Goal: Task Accomplishment & Management: Use online tool/utility

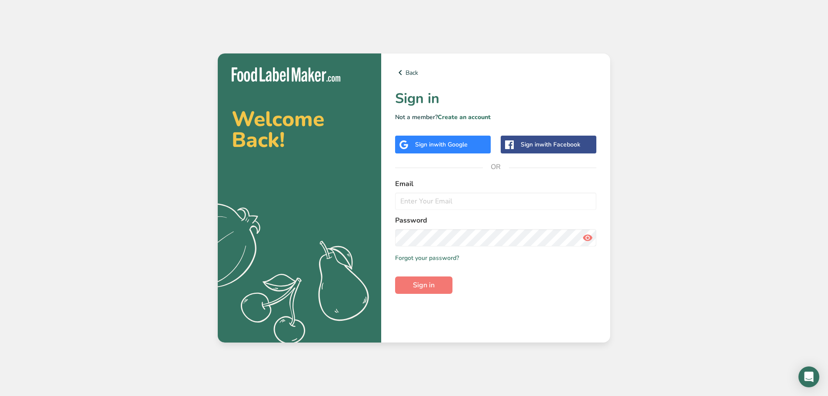
click at [428, 141] on div "Sign in with Google" at bounding box center [441, 144] width 53 height 9
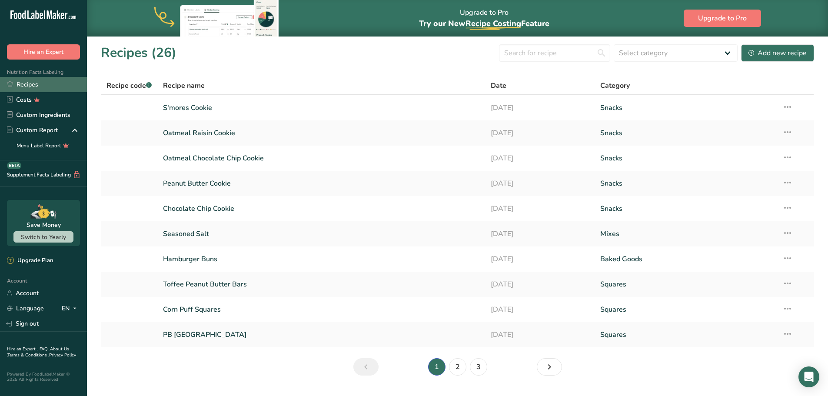
click at [23, 85] on link "Recipes" at bounding box center [43, 84] width 87 height 15
click at [456, 366] on link "2" at bounding box center [457, 366] width 17 height 17
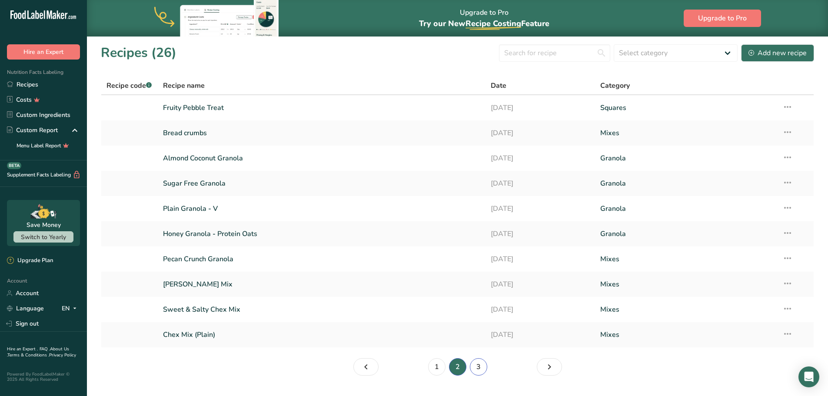
click at [483, 366] on link "3" at bounding box center [478, 366] width 17 height 17
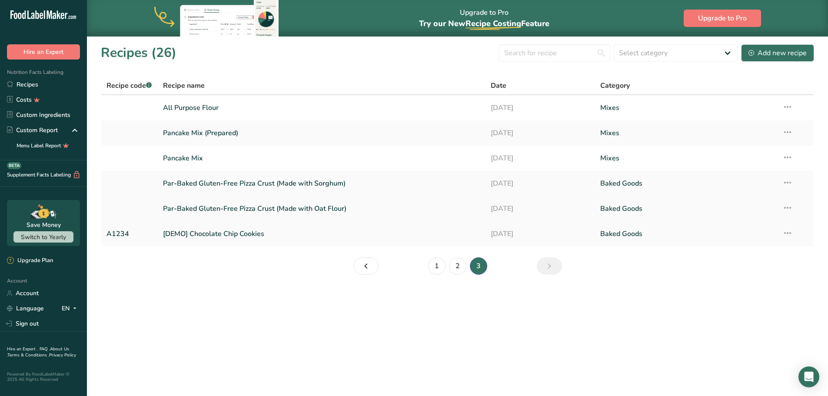
click at [252, 201] on link "Par-Baked Gluten-Free Pizza Crust (Made with Oat Flour)" at bounding box center [322, 209] width 318 height 18
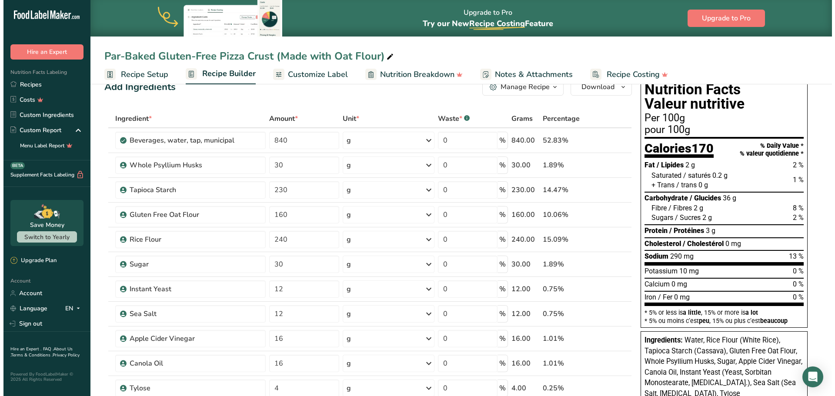
scroll to position [43, 0]
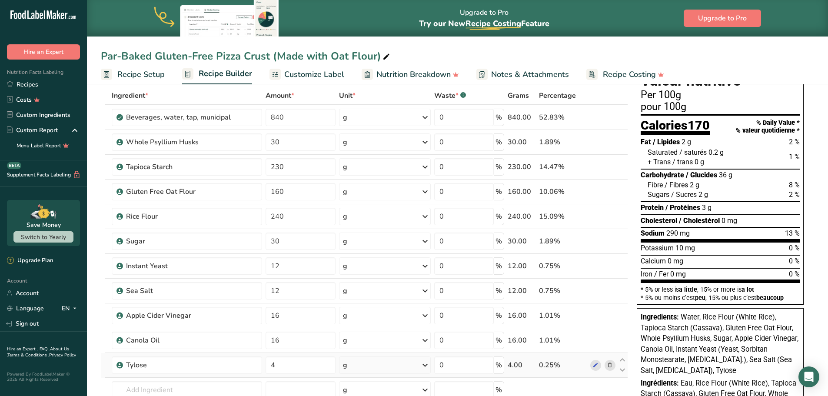
click at [608, 364] on icon at bounding box center [610, 365] width 6 height 9
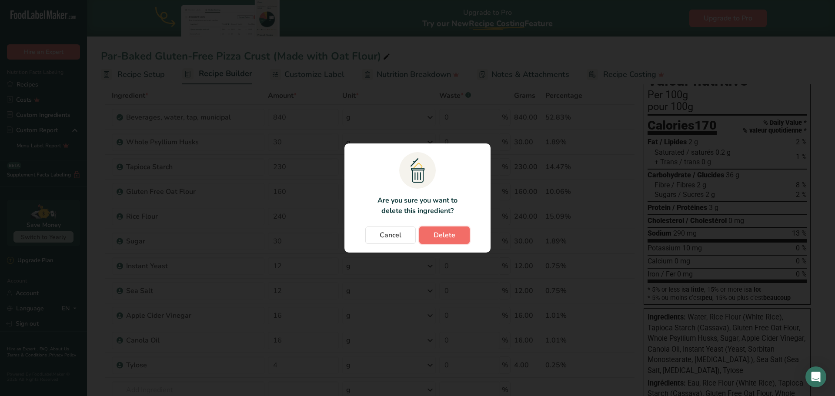
click at [448, 238] on span "Delete" at bounding box center [444, 235] width 22 height 10
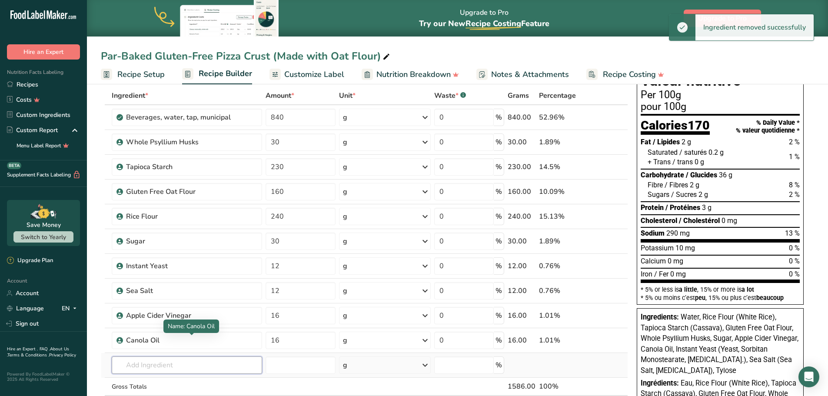
click at [175, 363] on input "text" at bounding box center [187, 364] width 151 height 17
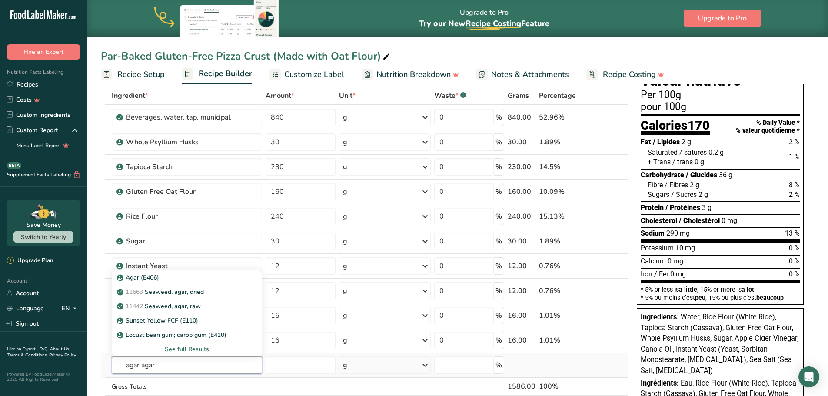
type input "agar agar"
click at [192, 349] on div "See full Results" at bounding box center [187, 349] width 137 height 9
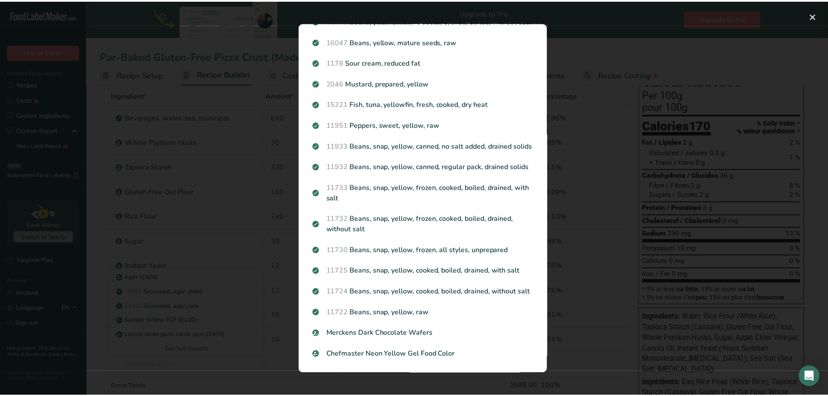
scroll to position [821, 0]
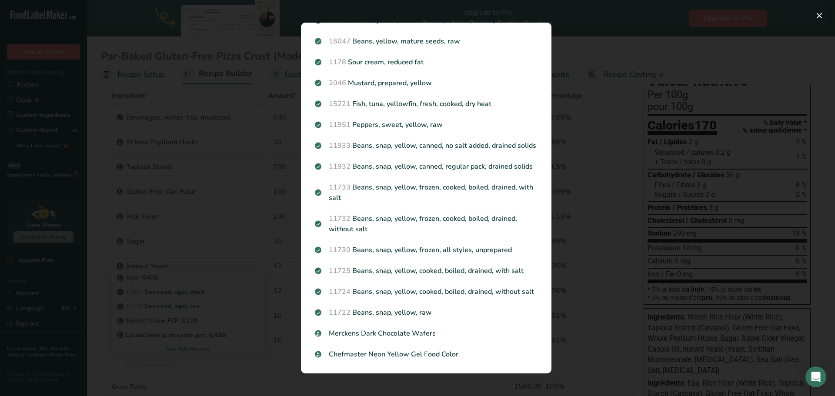
click at [586, 43] on div "Search results modal" at bounding box center [417, 198] width 835 height 396
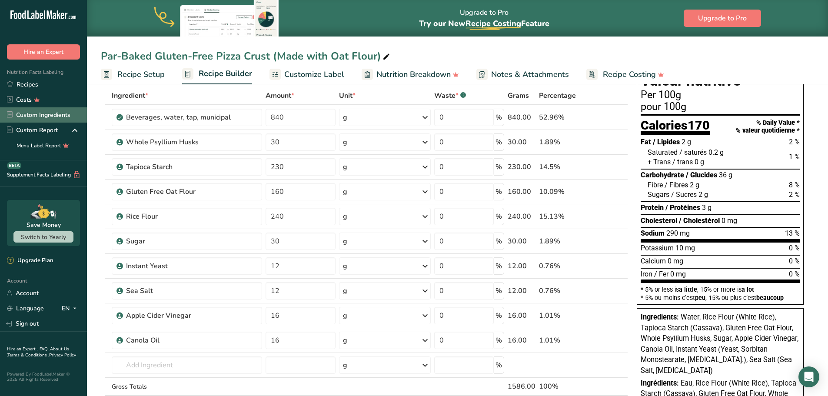
click at [35, 115] on link "Custom Ingredients" at bounding box center [43, 114] width 87 height 15
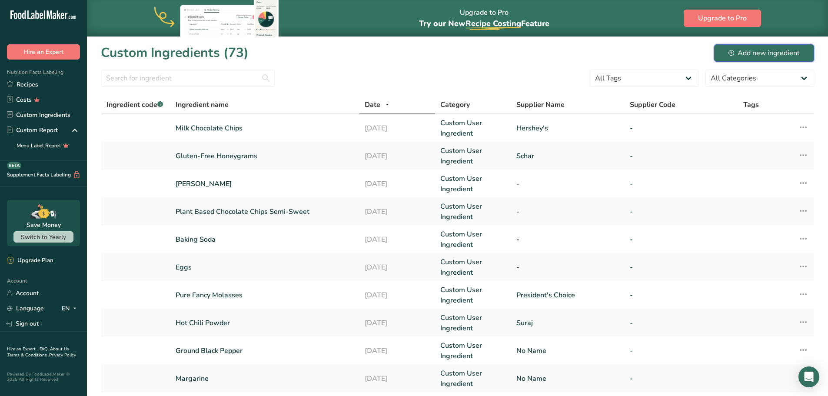
click at [772, 50] on div "Add new ingredient" at bounding box center [764, 53] width 71 height 10
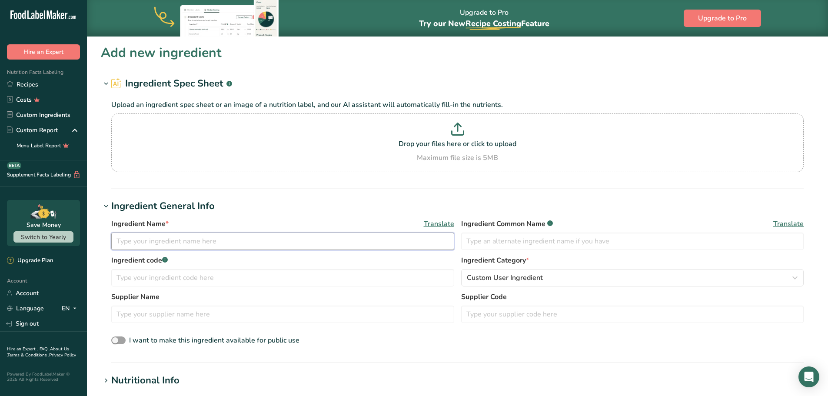
click at [125, 241] on input "text" at bounding box center [282, 241] width 343 height 17
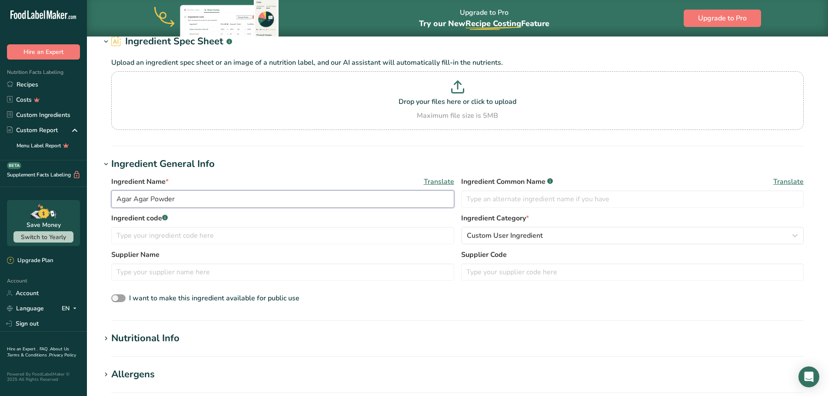
scroll to position [43, 0]
type input "Agar Agar Powder"
click at [137, 269] on input "text" at bounding box center [282, 270] width 343 height 17
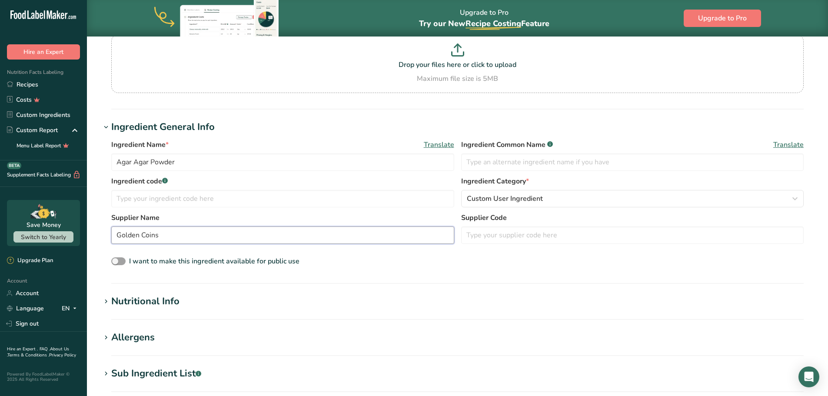
scroll to position [174, 0]
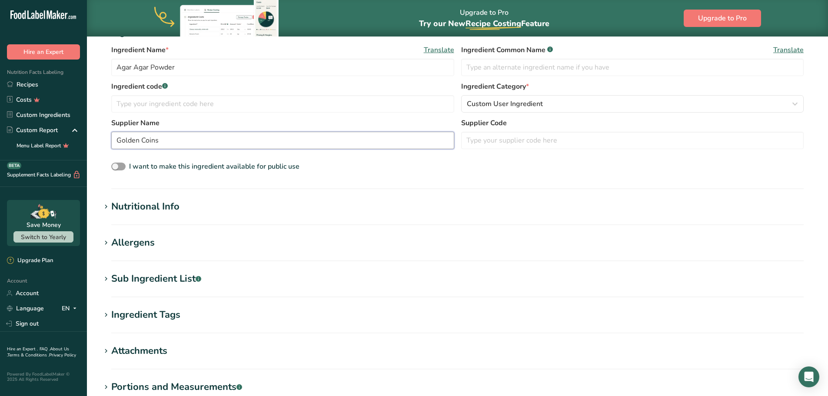
type input "Golden Coins"
click at [112, 206] on div "Nutritional Info" at bounding box center [145, 207] width 68 height 14
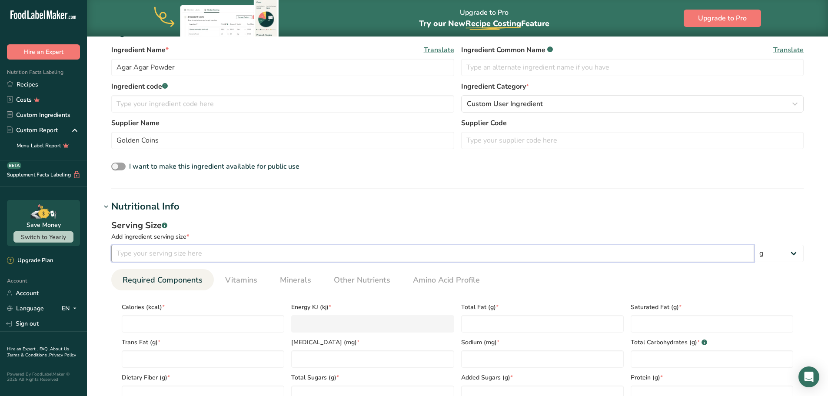
click at [166, 260] on input "number" at bounding box center [432, 253] width 643 height 17
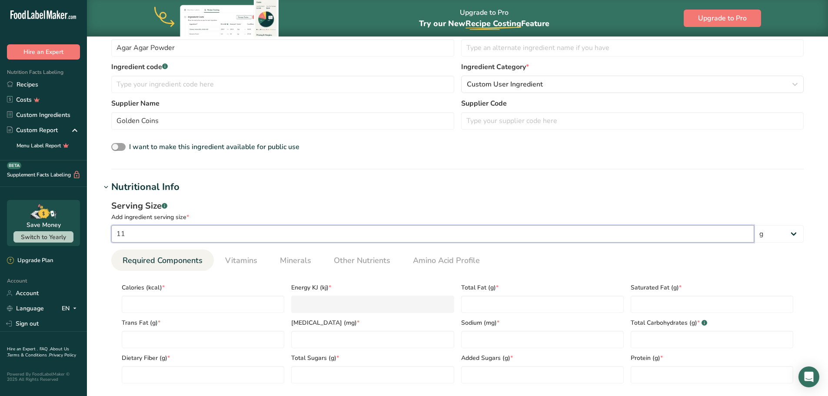
scroll to position [217, 0]
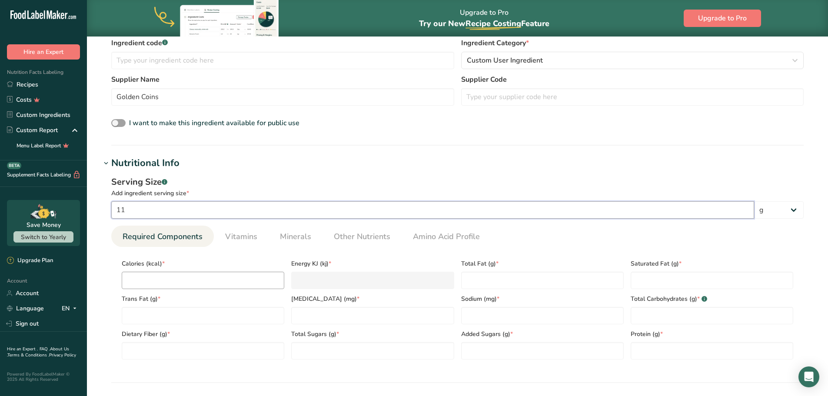
type input "11"
click at [161, 284] on input "number" at bounding box center [203, 280] width 163 height 17
type input "4"
type KJ "16.7"
type input "40"
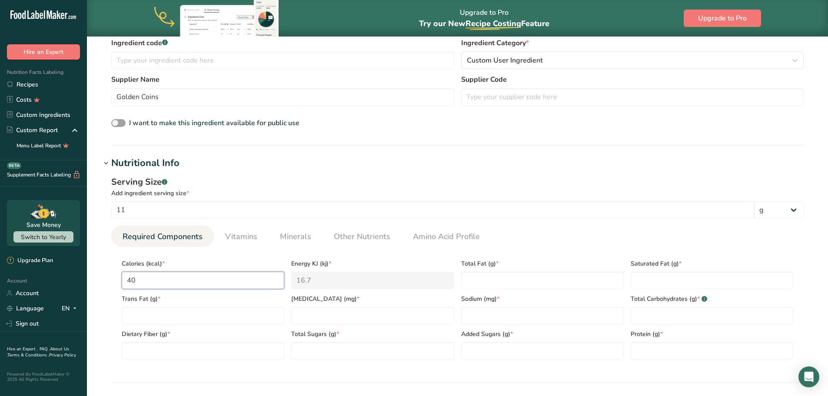
type KJ "167.4"
type input "40"
type Fat "0"
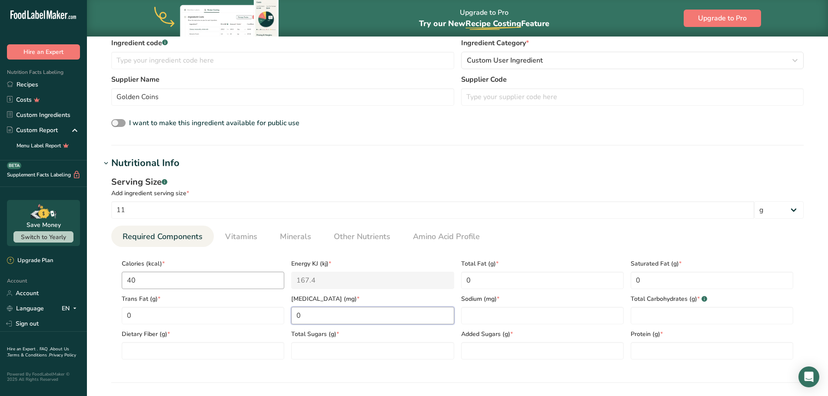
type input "0"
type Carbohydrates "11"
type Fiber "0"
type Sugars "10"
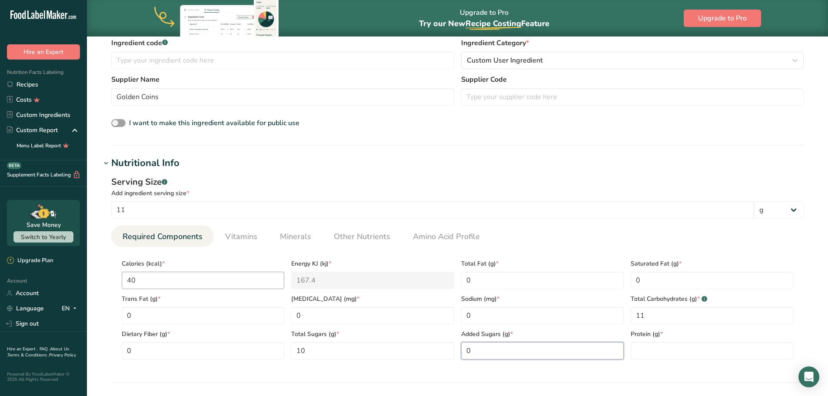
type Sugars "0"
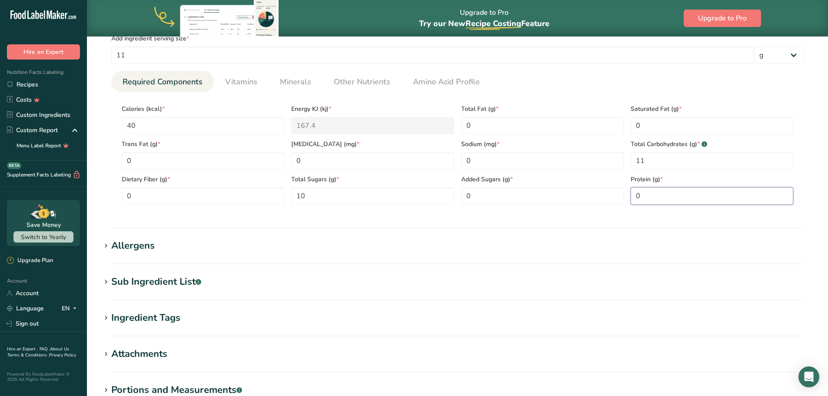
scroll to position [391, 0]
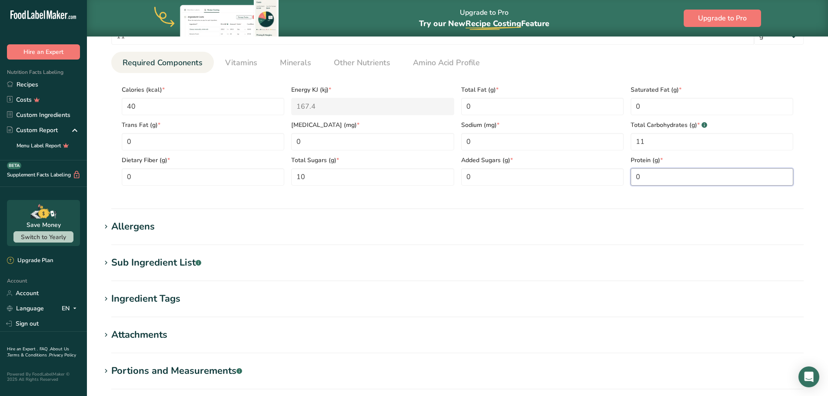
type input "0"
click at [126, 272] on section "Sub Ingredient List .a-a{fill:#347362;}.b-a{fill:#fff;} Translate" at bounding box center [457, 269] width 713 height 26
click at [144, 264] on div "Sub Ingredient List .a-a{fill:#347362;}.b-a{fill:#fff;}" at bounding box center [156, 263] width 90 height 14
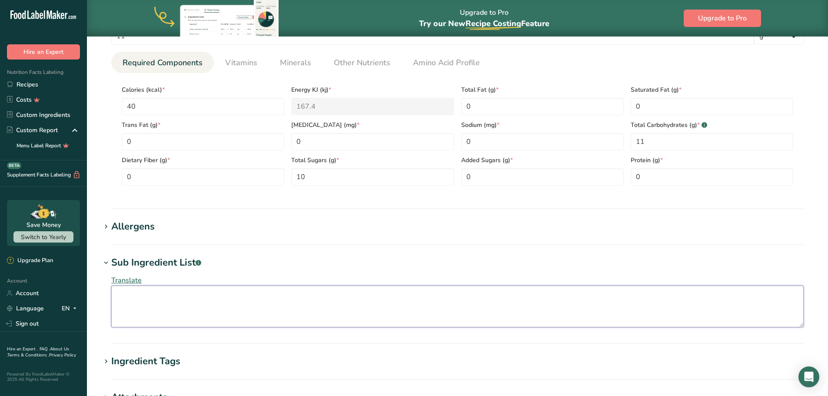
click at [152, 303] on textarea at bounding box center [457, 307] width 692 height 42
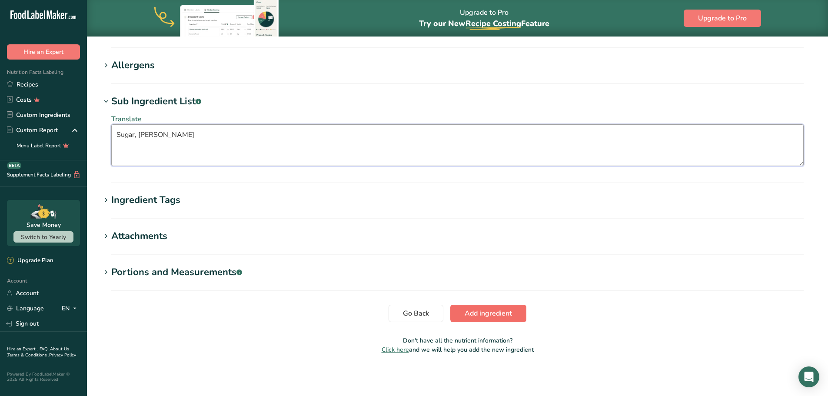
type textarea "Sugar, Agar Agar"
click at [465, 316] on span "Add ingredient" at bounding box center [488, 313] width 47 height 10
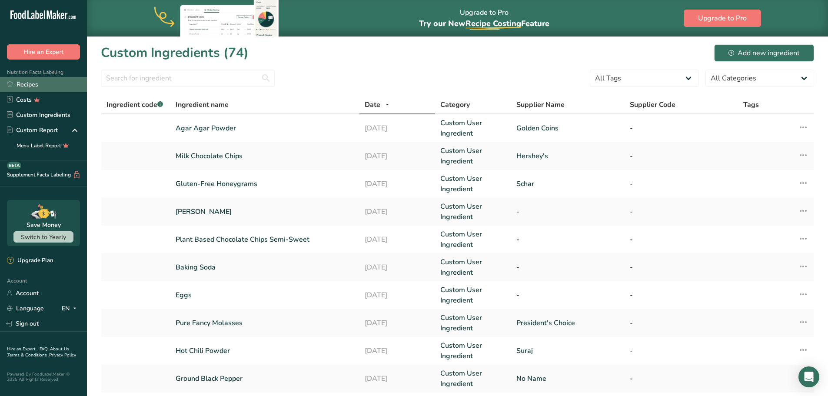
click at [43, 87] on link "Recipes" at bounding box center [43, 84] width 87 height 15
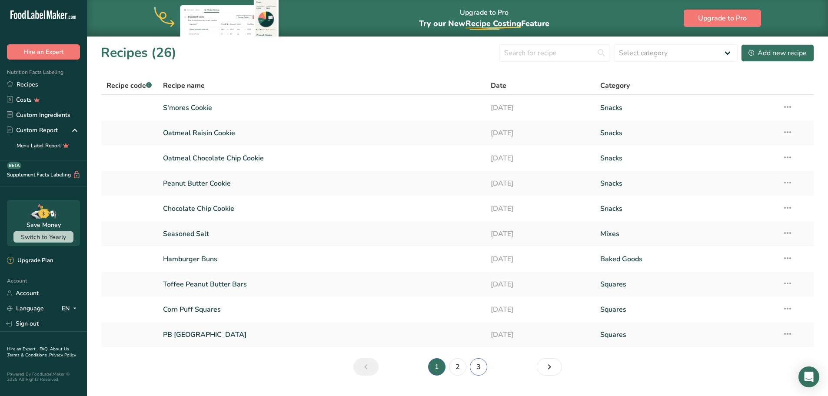
click at [486, 367] on link "3" at bounding box center [478, 366] width 17 height 17
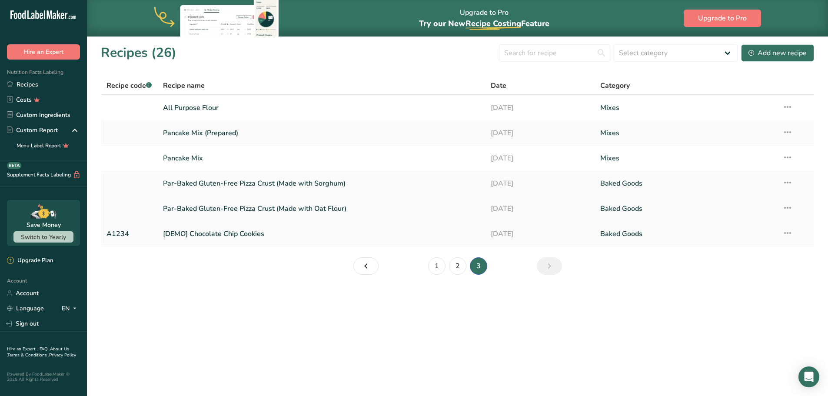
click at [325, 214] on link "Par-Baked Gluten-Free Pizza Crust (Made with Oat Flour)" at bounding box center [322, 209] width 318 height 18
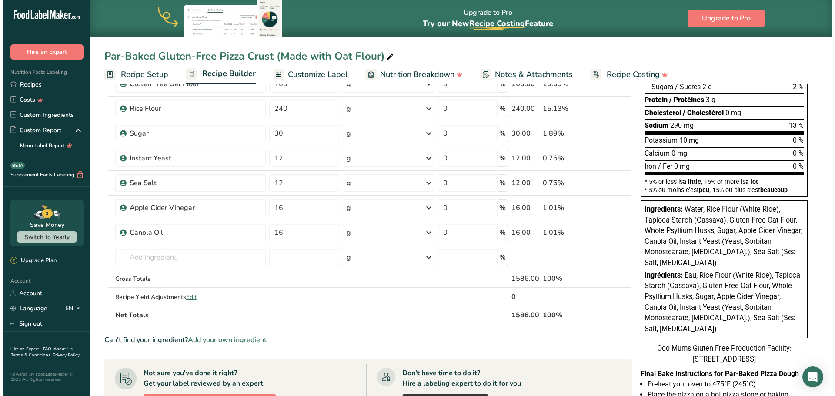
scroll to position [174, 0]
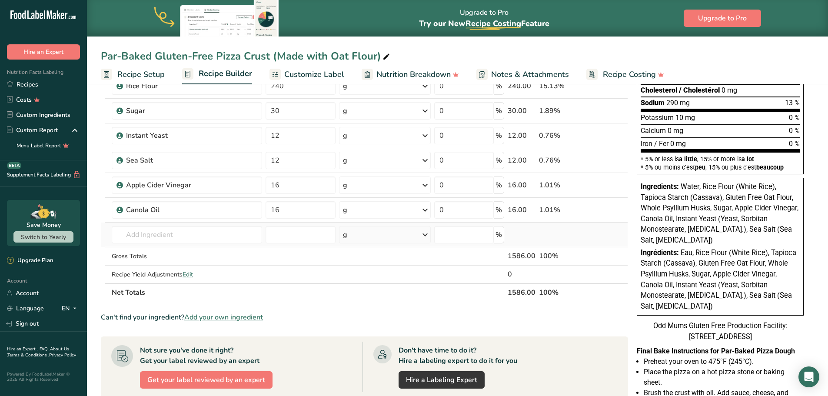
click at [152, 245] on td "Almond flour 1211 Milk, whole, 3.25% milkfat, without added vitamin A and vitam…" at bounding box center [187, 235] width 154 height 25
click at [151, 237] on input "text" at bounding box center [187, 234] width 151 height 17
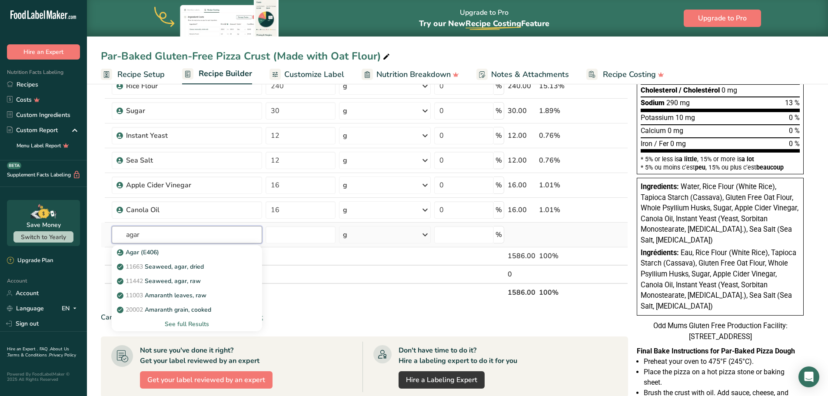
type input "agar"
click at [186, 323] on div "See full Results" at bounding box center [187, 323] width 137 height 9
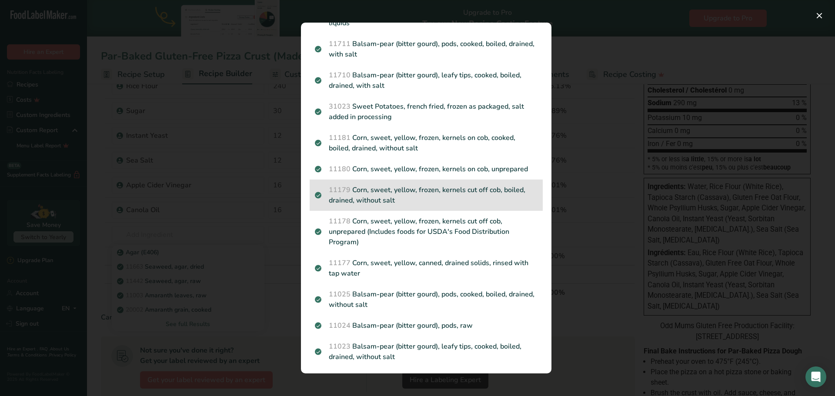
scroll to position [894, 0]
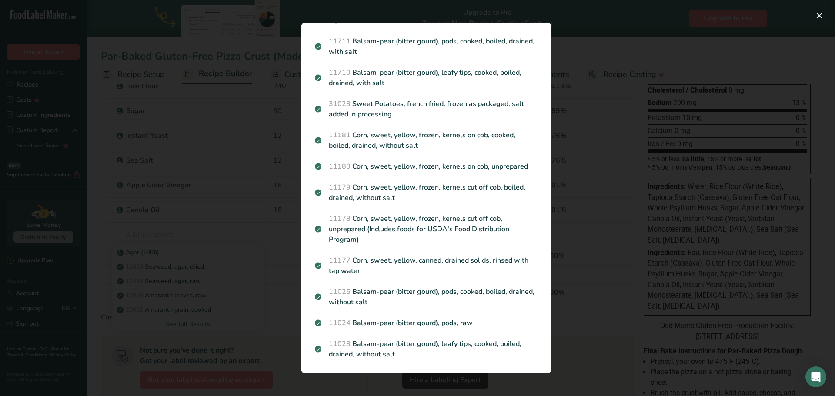
click at [120, 331] on div "Search results modal" at bounding box center [417, 198] width 835 height 396
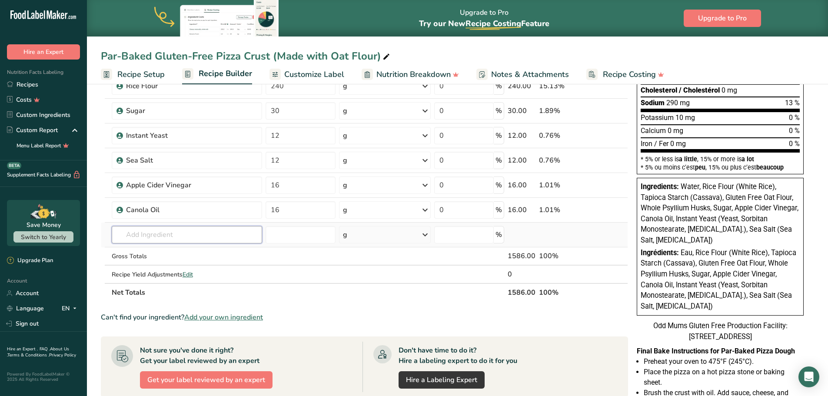
click at [160, 237] on input "text" at bounding box center [187, 234] width 151 height 17
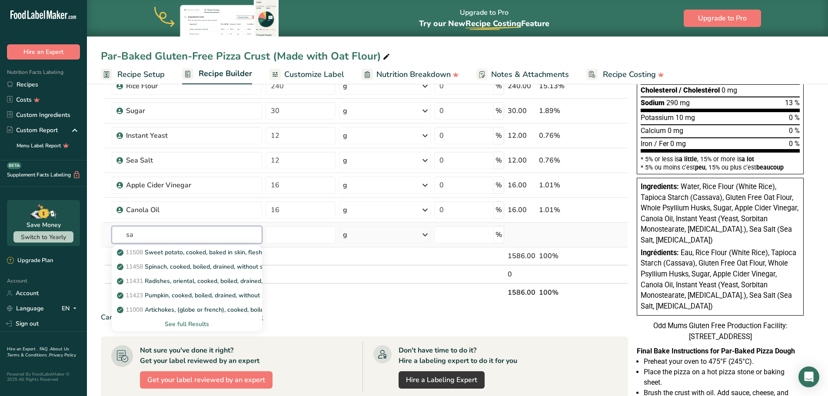
type input "s"
type input "agar agar"
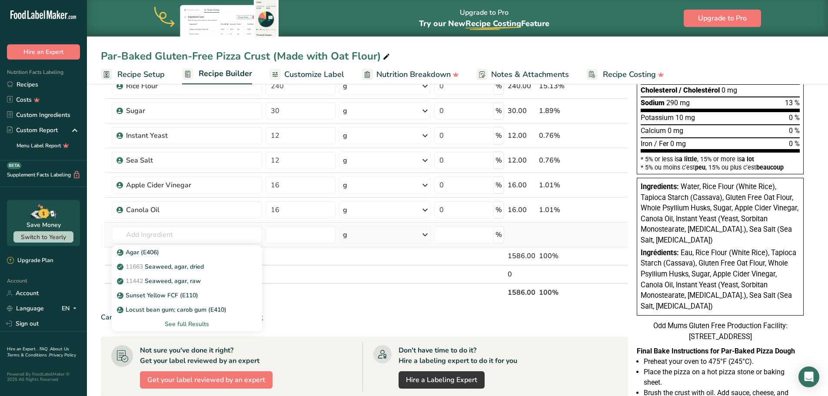
click at [200, 326] on div "See full Results" at bounding box center [187, 323] width 137 height 9
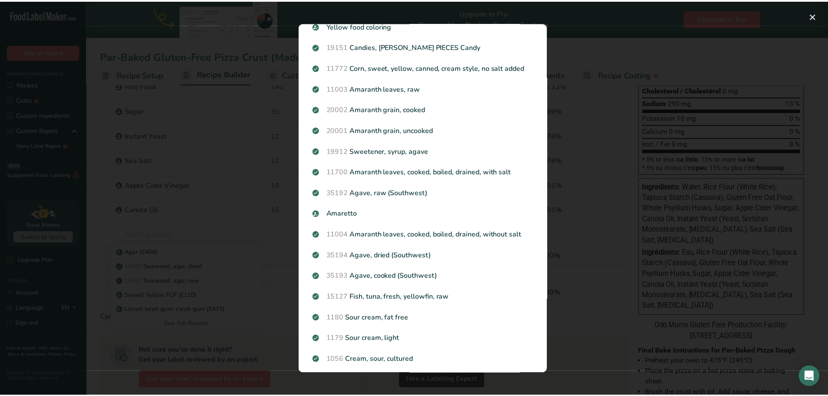
scroll to position [0, 0]
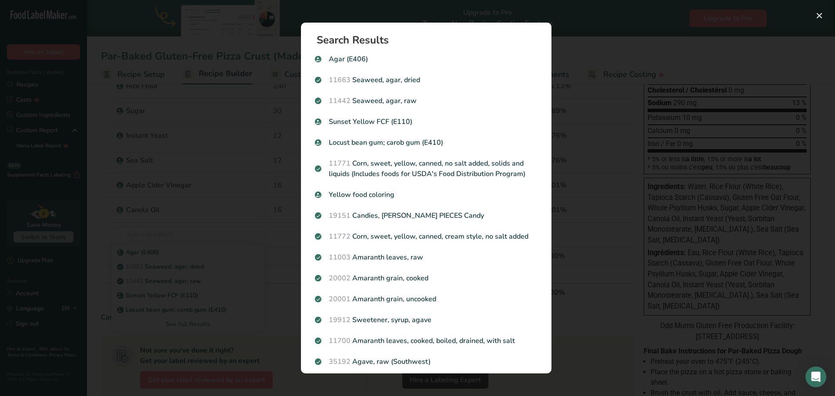
click at [145, 299] on div "Search results modal" at bounding box center [417, 198] width 835 height 396
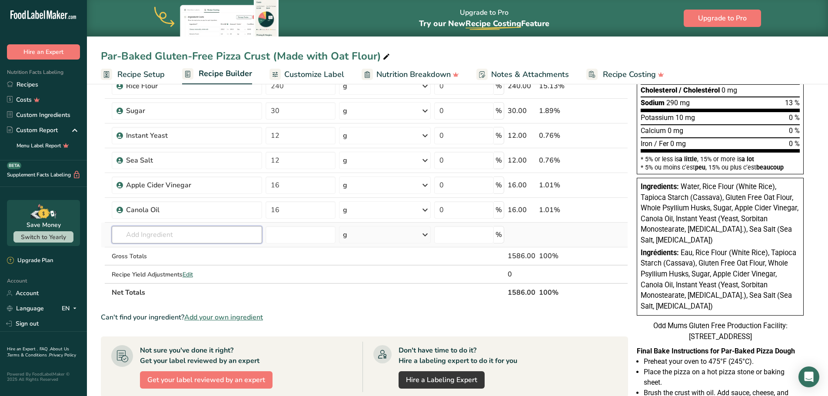
click at [199, 234] on input "text" at bounding box center [187, 234] width 151 height 17
type input "agar agar powder"
click at [168, 253] on p "Agar Agar Powder" at bounding box center [148, 252] width 59 height 9
type input "Agar Agar Powder"
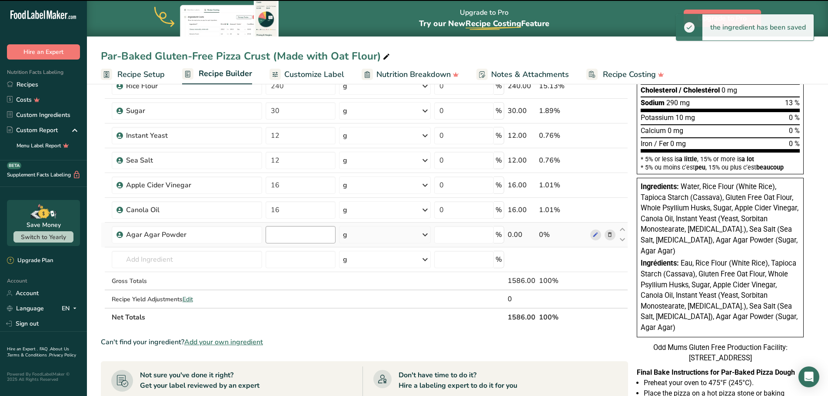
type input "0"
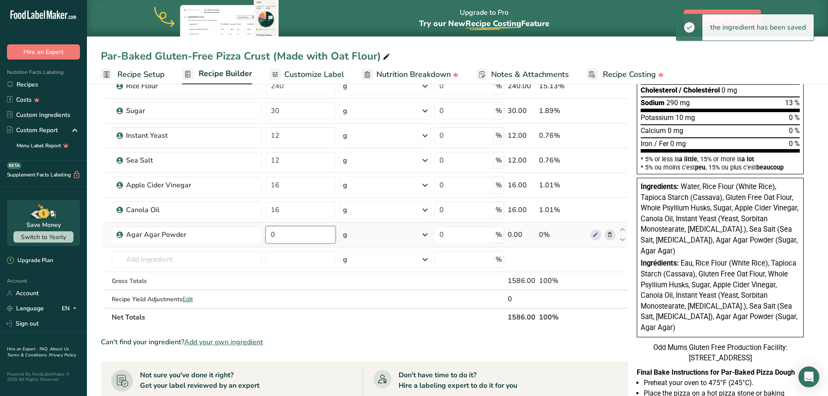
click at [307, 236] on input "0" at bounding box center [301, 234] width 70 height 17
drag, startPoint x: 290, startPoint y: 236, endPoint x: 261, endPoint y: 236, distance: 29.1
click at [261, 236] on tr "Agar Agar Powder 0 g Weight Units g kg mg See more Volume Units l mL fl oz See …" at bounding box center [364, 235] width 526 height 25
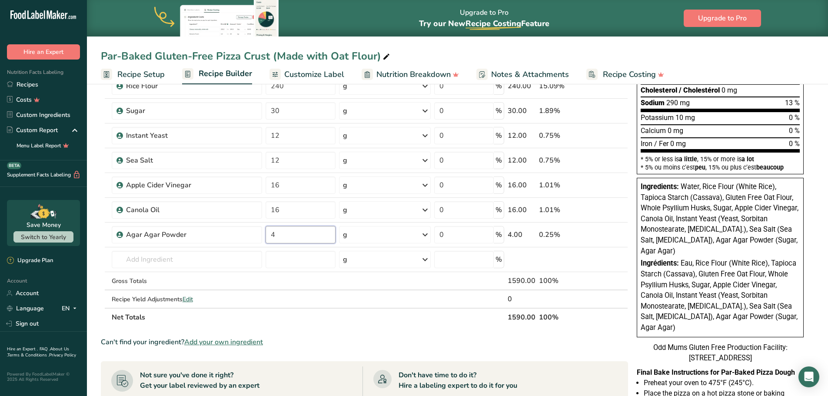
type input "4"
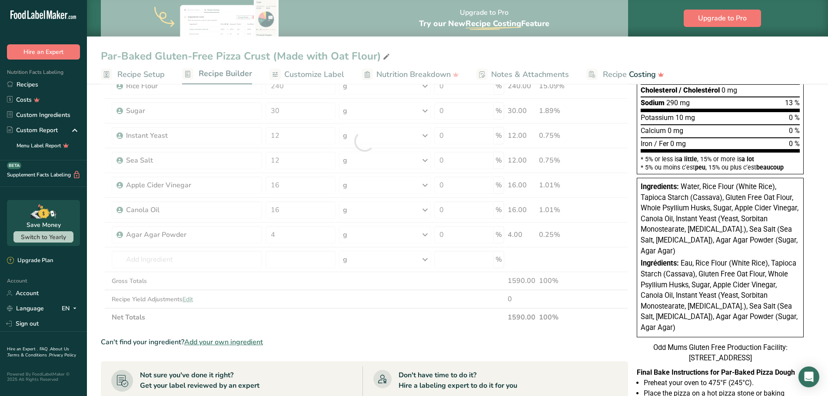
click at [592, 45] on div "Par-Baked Gluten-Free Pizza Crust (Made with Oat Flour) Recipe Setup Recipe Bui…" at bounding box center [457, 261] width 741 height 709
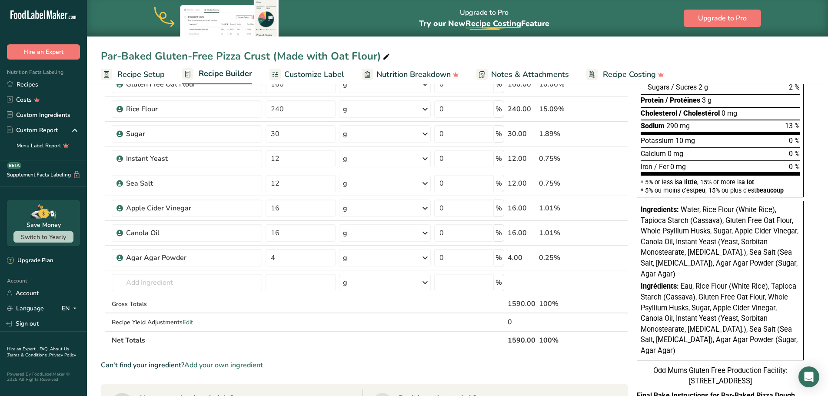
scroll to position [174, 0]
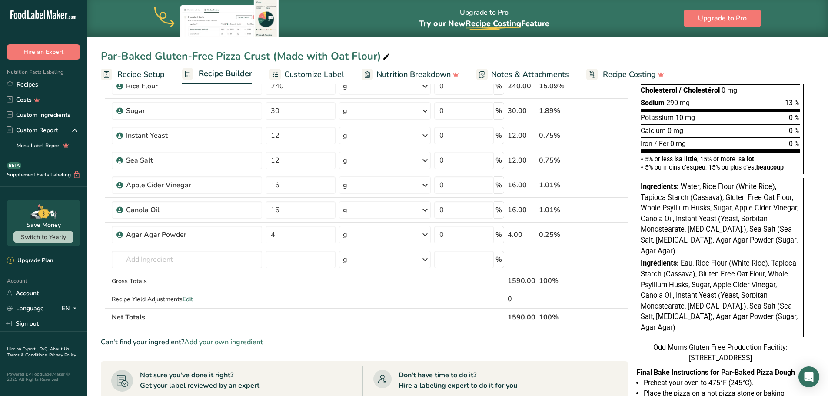
click at [316, 72] on span "Customize Label" at bounding box center [314, 75] width 60 height 12
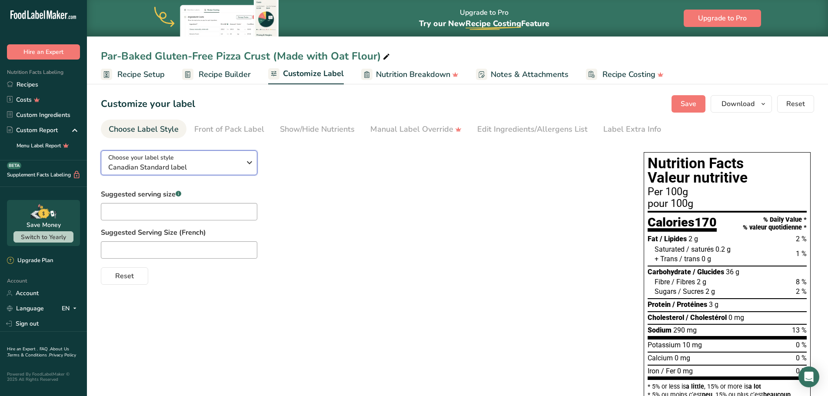
click at [191, 161] on div "Choose your label style Canadian Standard label" at bounding box center [174, 163] width 133 height 20
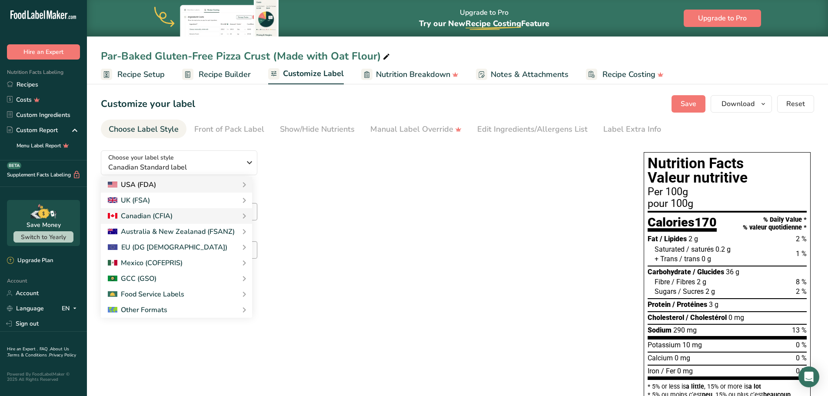
click at [0, 0] on link "Canadian Standard label" at bounding box center [0, 0] width 0 height 0
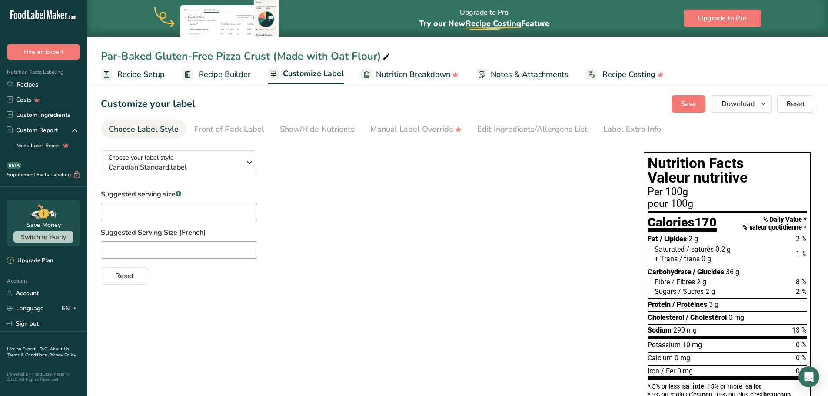
click at [223, 111] on div "Customize your label Save Download Choose what to show on your downloaded label…" at bounding box center [457, 103] width 713 height 17
click at [227, 129] on div "Front of Pack Label" at bounding box center [229, 129] width 70 height 12
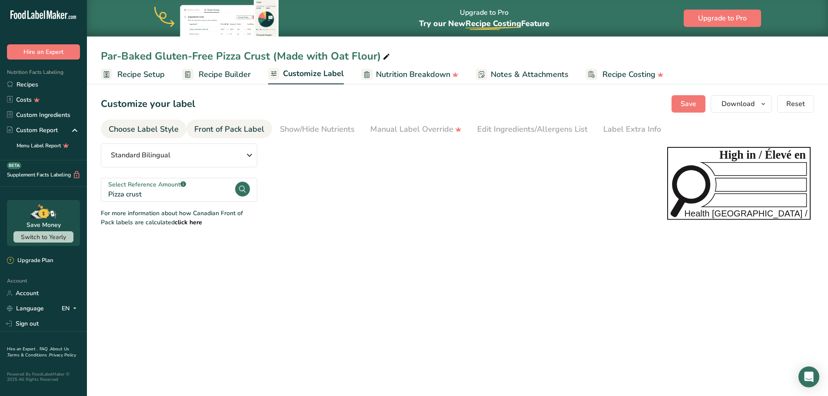
click at [161, 129] on div "Choose Label Style" at bounding box center [144, 129] width 70 height 12
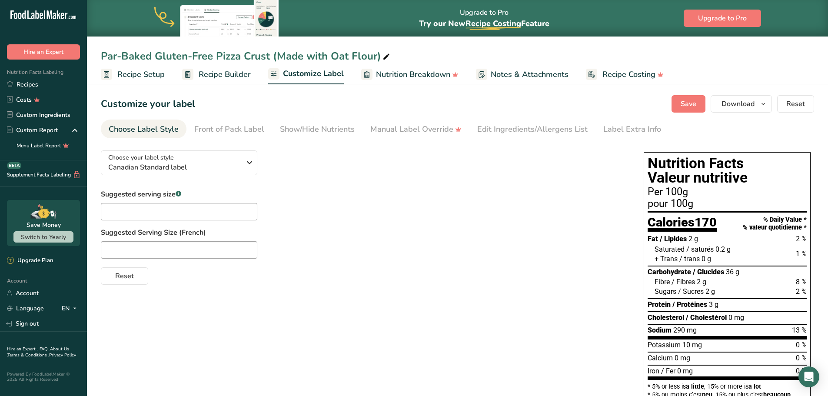
click at [219, 69] on span "Recipe Builder" at bounding box center [225, 75] width 52 height 12
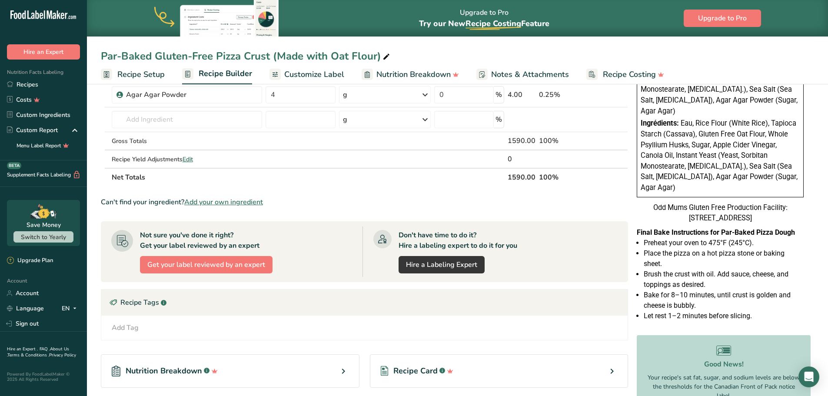
scroll to position [217, 0]
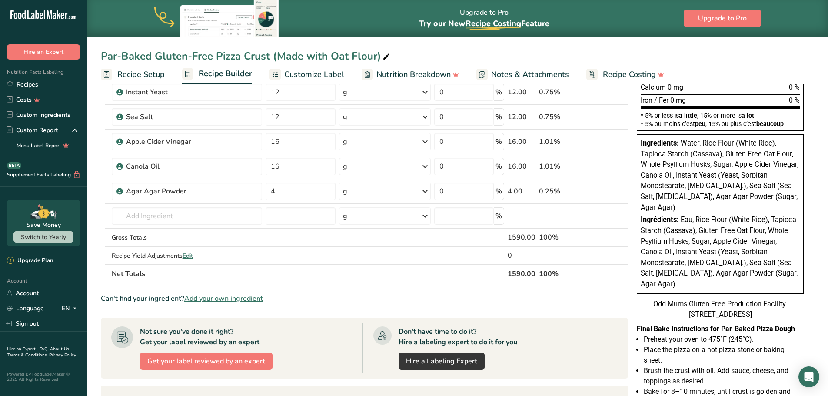
drag, startPoint x: 659, startPoint y: 207, endPoint x: 681, endPoint y: 145, distance: 66.0
click at [681, 145] on div "Ingredients: Water, Rice Flour (White Rice), Tapioca Starch (Cassava), Gluten F…" at bounding box center [720, 175] width 159 height 75
copy span "Water, Rice Flour (White Rice), Tapioca Starch (Cassava), Gluten Free Oat Flour…"
click at [321, 75] on span "Customize Label" at bounding box center [314, 75] width 60 height 12
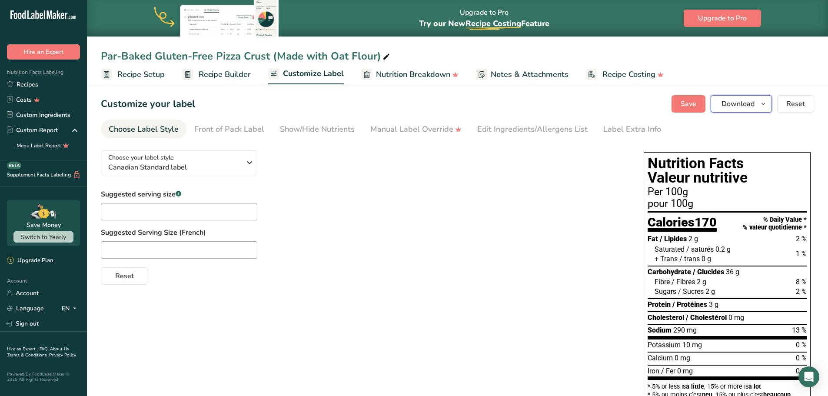
click at [751, 101] on span "Download" at bounding box center [738, 104] width 33 height 10
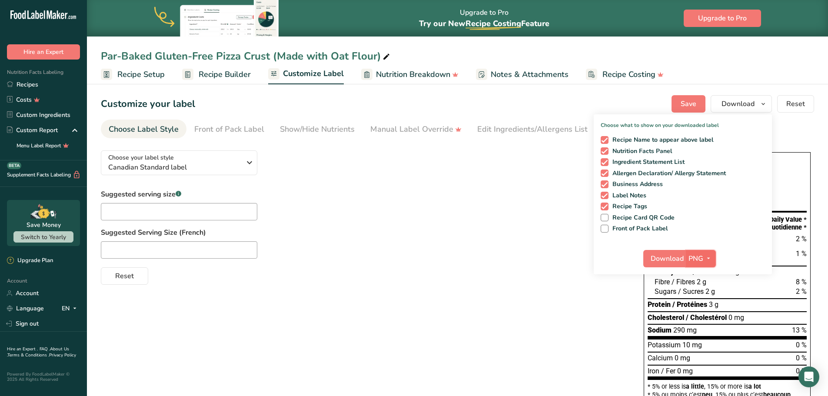
click at [709, 258] on icon "button" at bounding box center [708, 258] width 7 height 11
click at [735, 225] on label "Front of Pack Label" at bounding box center [683, 229] width 164 height 8
click at [606, 226] on input "Front of Pack Label" at bounding box center [604, 229] width 6 height 6
checkbox input "true"
click at [761, 108] on icon "button" at bounding box center [763, 104] width 7 height 11
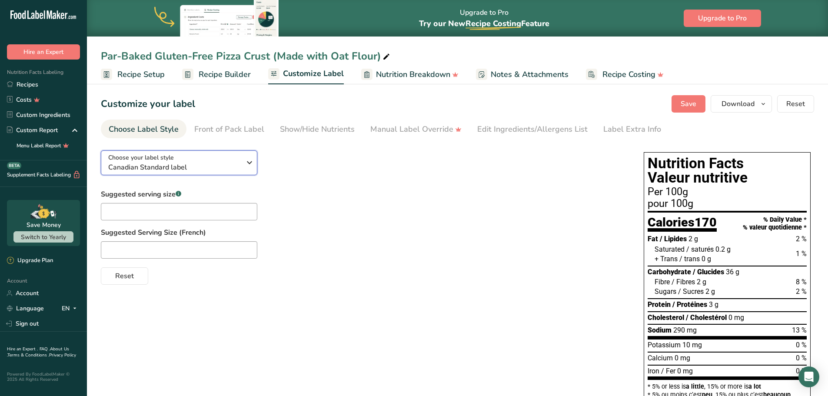
click at [199, 169] on span "Canadian Standard label" at bounding box center [174, 167] width 133 height 10
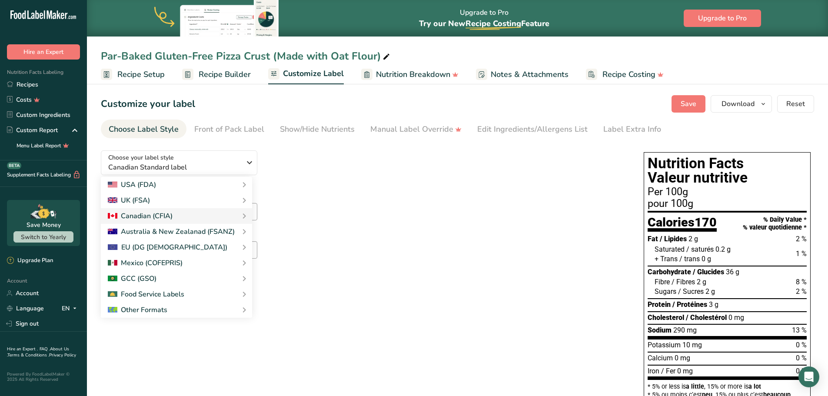
click at [320, 177] on div "Choose your label style Canadian Standard label USA (FDA) Standard FDA label Ta…" at bounding box center [364, 213] width 526 height 141
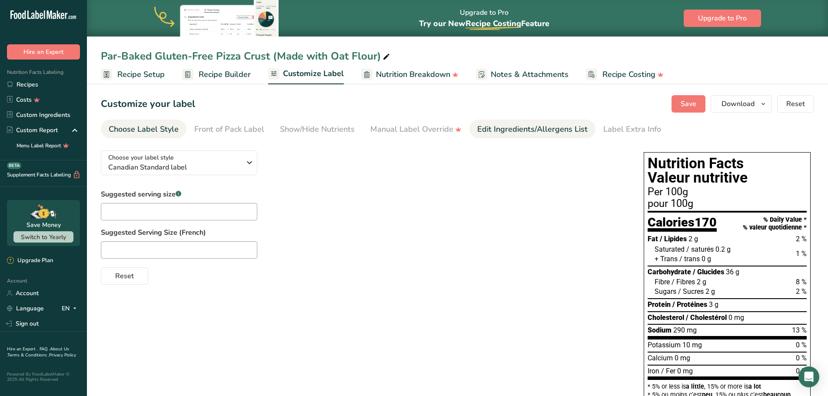
click at [509, 126] on div "Edit Ingredients/Allergens List" at bounding box center [532, 129] width 110 height 12
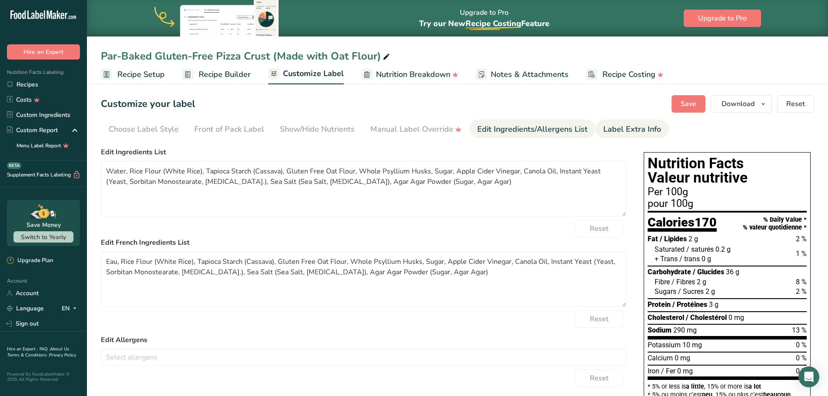
click at [615, 128] on div "Label Extra Info" at bounding box center [632, 129] width 58 height 12
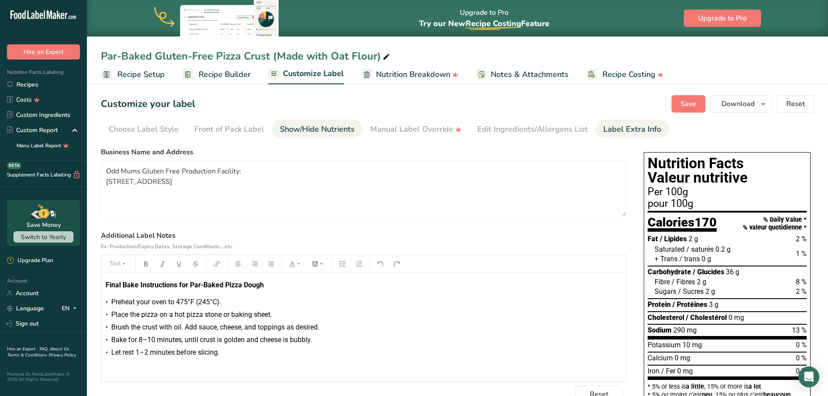
click at [331, 126] on div "Show/Hide Nutrients" at bounding box center [317, 129] width 75 height 12
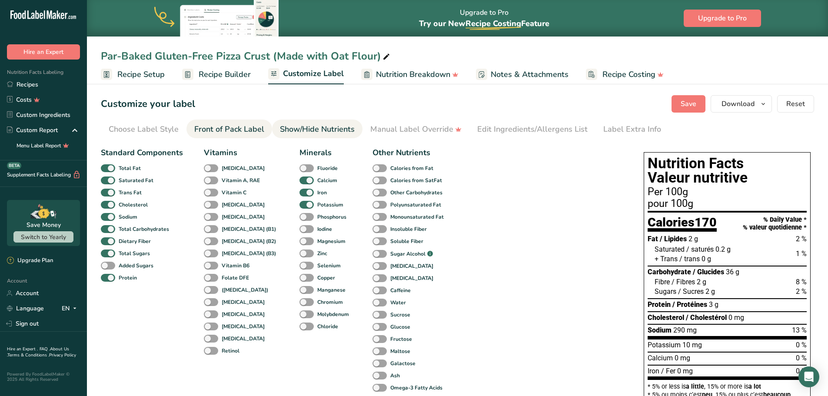
click at [240, 130] on div "Front of Pack Label" at bounding box center [229, 129] width 70 height 12
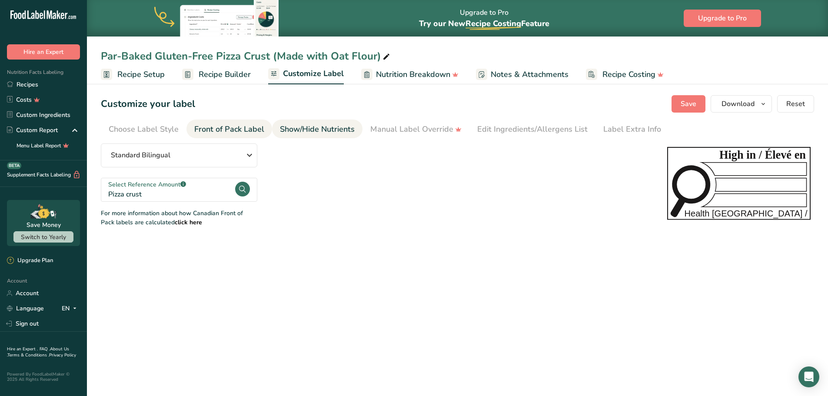
click at [302, 131] on div "Show/Hide Nutrients" at bounding box center [317, 129] width 75 height 12
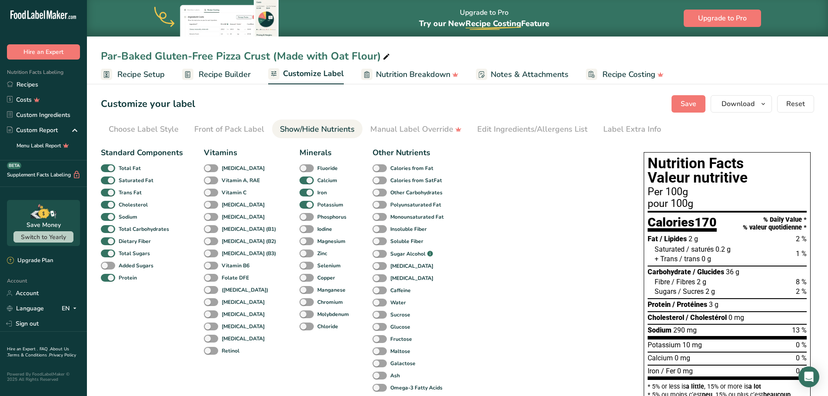
click at [535, 76] on span "Notes & Attachments" at bounding box center [530, 75] width 78 height 12
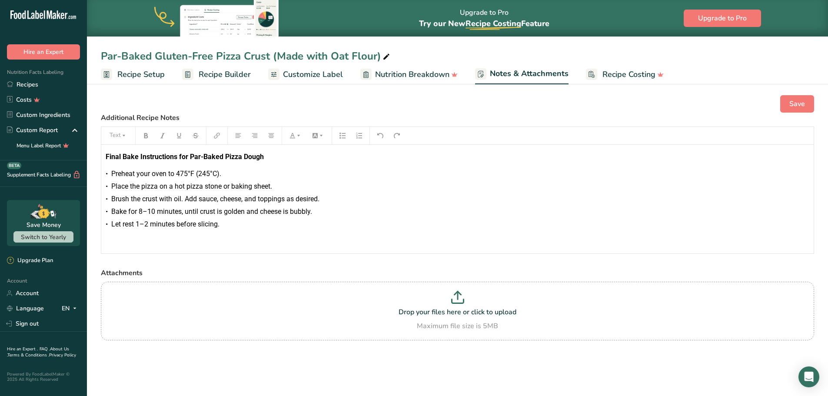
click at [317, 74] on span "Customize Label" at bounding box center [313, 75] width 60 height 12
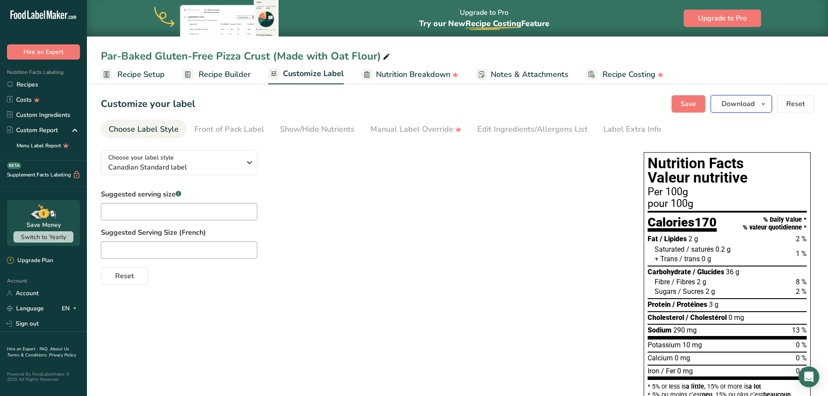
click at [741, 100] on span "Download" at bounding box center [738, 104] width 33 height 10
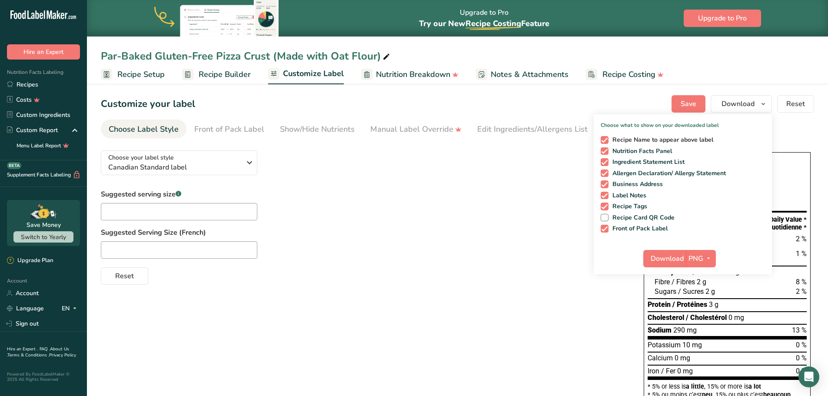
click at [609, 140] on span "Recipe Name to appear above label" at bounding box center [661, 140] width 105 height 8
click at [606, 140] on input "Recipe Name to appear above label" at bounding box center [604, 140] width 6 height 6
checkbox input "false"
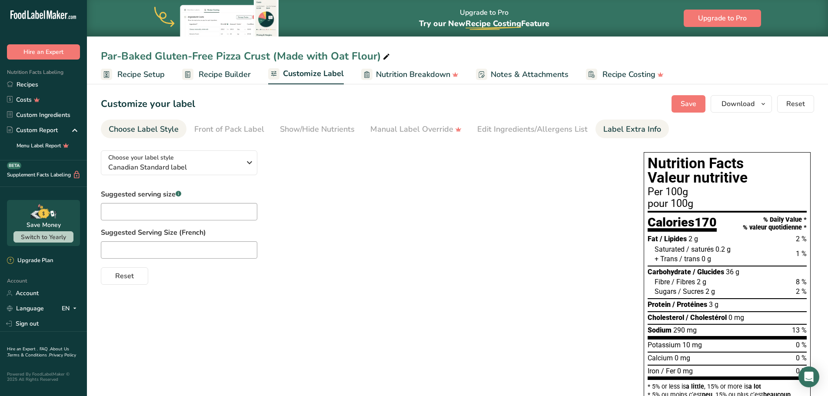
click at [596, 133] on li "Label Extra Info" at bounding box center [632, 129] width 73 height 19
click at [248, 129] on div "Front of Pack Label" at bounding box center [229, 129] width 70 height 12
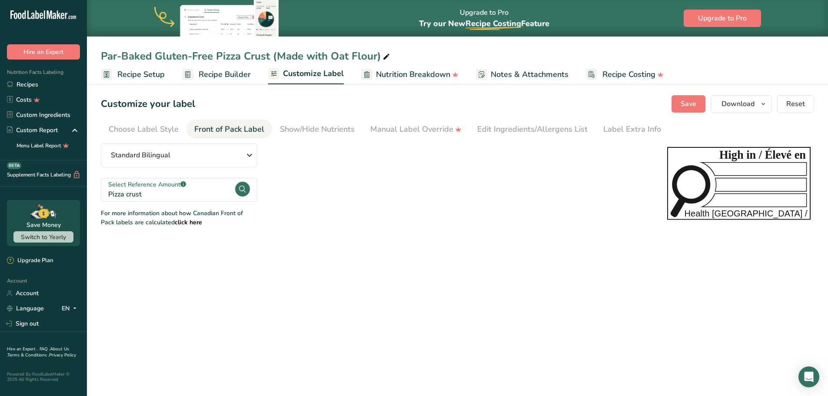
click at [205, 80] on span "Recipe Builder" at bounding box center [225, 75] width 52 height 12
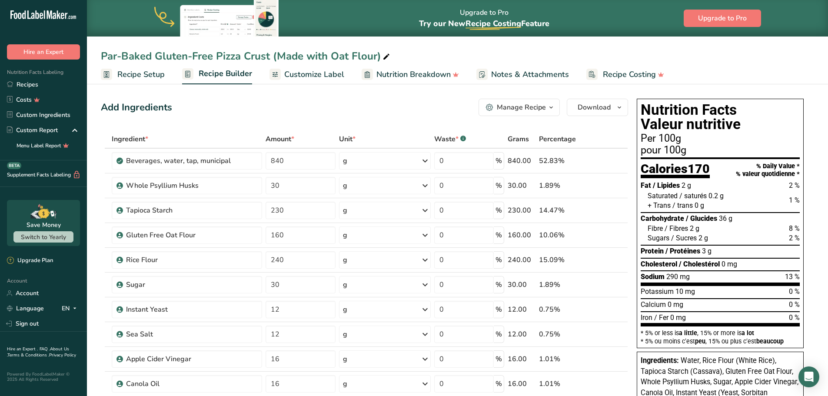
click at [303, 80] on span "Customize Label" at bounding box center [314, 75] width 60 height 12
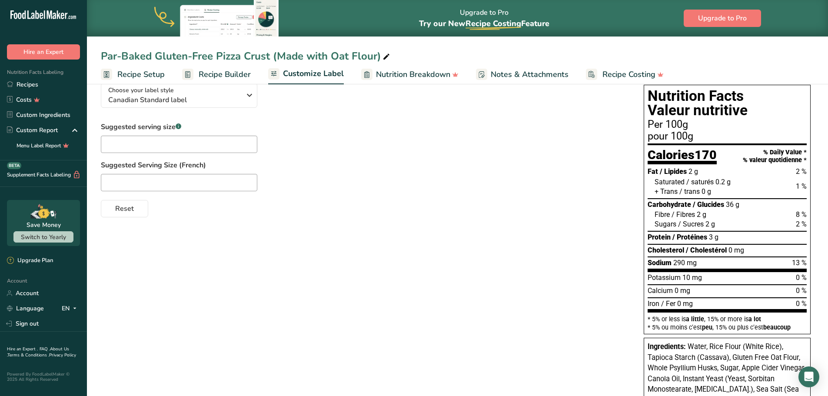
scroll to position [43, 0]
